Goal: Book appointment/travel/reservation

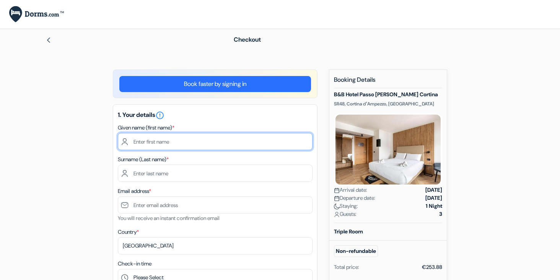
click at [179, 140] on input "text" at bounding box center [215, 141] width 195 height 17
type input "Chance"
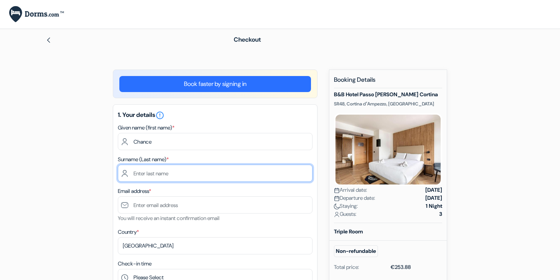
type input "Brindle"
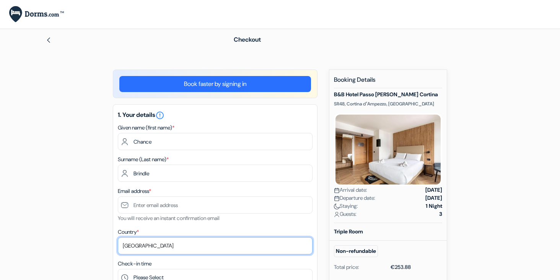
select select "us"
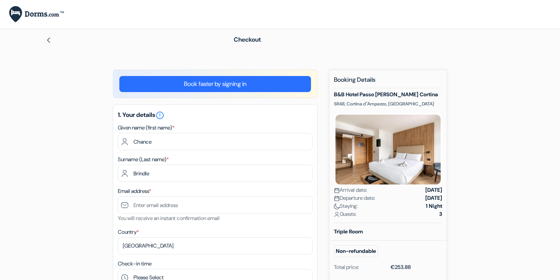
type input "6313531325"
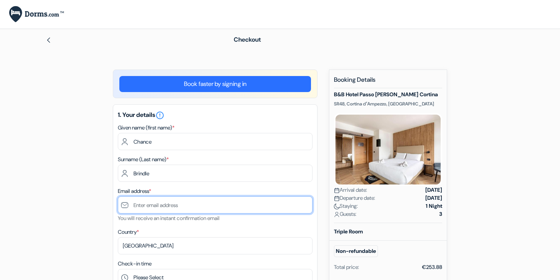
click at [194, 208] on input "text" at bounding box center [215, 205] width 195 height 17
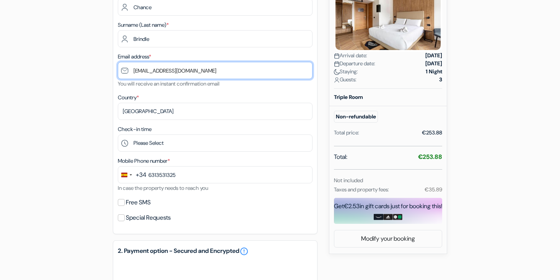
scroll to position [135, 0]
type input "[EMAIL_ADDRESS][DOMAIN_NAME]"
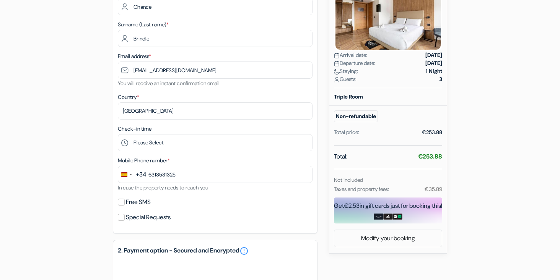
click at [132, 176] on div "Change country, selected Spain (+34)" at bounding box center [126, 174] width 16 height 16
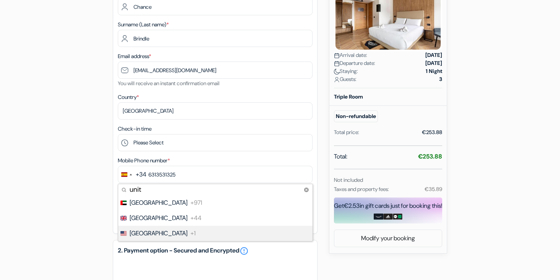
type input "unit"
click at [168, 233] on li "United States +1" at bounding box center [214, 233] width 195 height 15
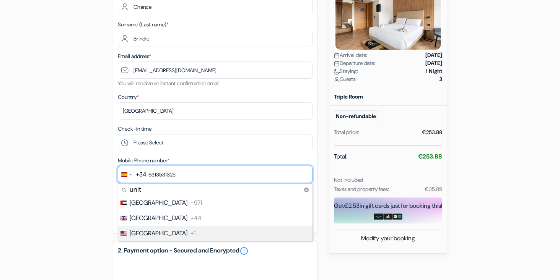
type input "631-353-1325"
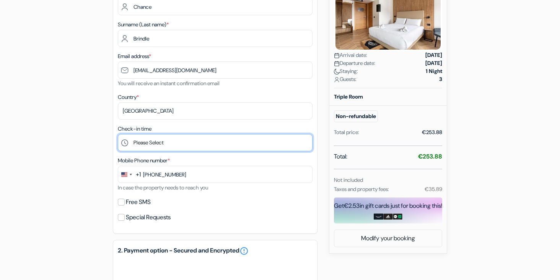
click at [179, 138] on select "Please Select 14:00 15:00 16:00 17:00 18:00 19:00 20:00 21:00 22:00 23:00" at bounding box center [215, 142] width 195 height 17
select select "14"
click at [118, 135] on select "Please Select 14:00 15:00 16:00 17:00 18:00 19:00 20:00 21:00 22:00 23:00" at bounding box center [215, 142] width 195 height 17
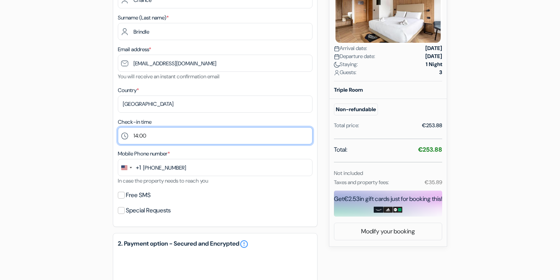
scroll to position [152, 0]
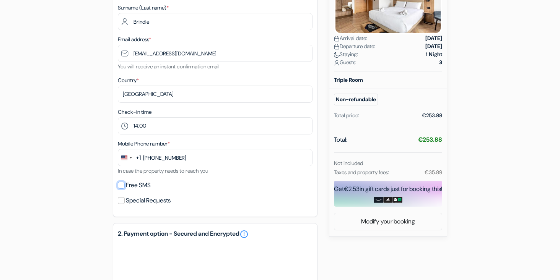
click at [124, 186] on input "Free SMS" at bounding box center [121, 185] width 7 height 7
checkbox input "true"
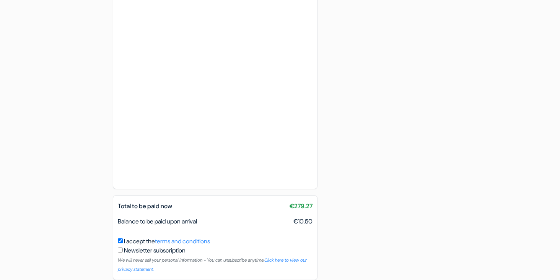
scroll to position [492, 0]
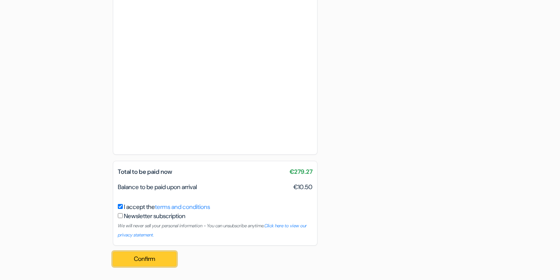
click at [162, 259] on button "Confirm Loading..." at bounding box center [144, 259] width 63 height 15
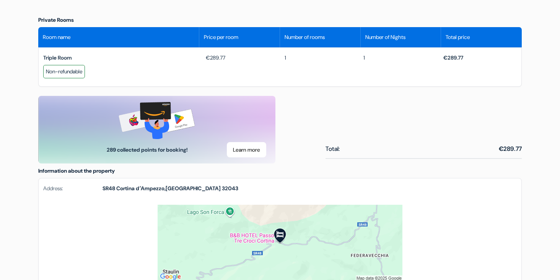
scroll to position [335, 0]
